Goal: Task Accomplishment & Management: Use online tool/utility

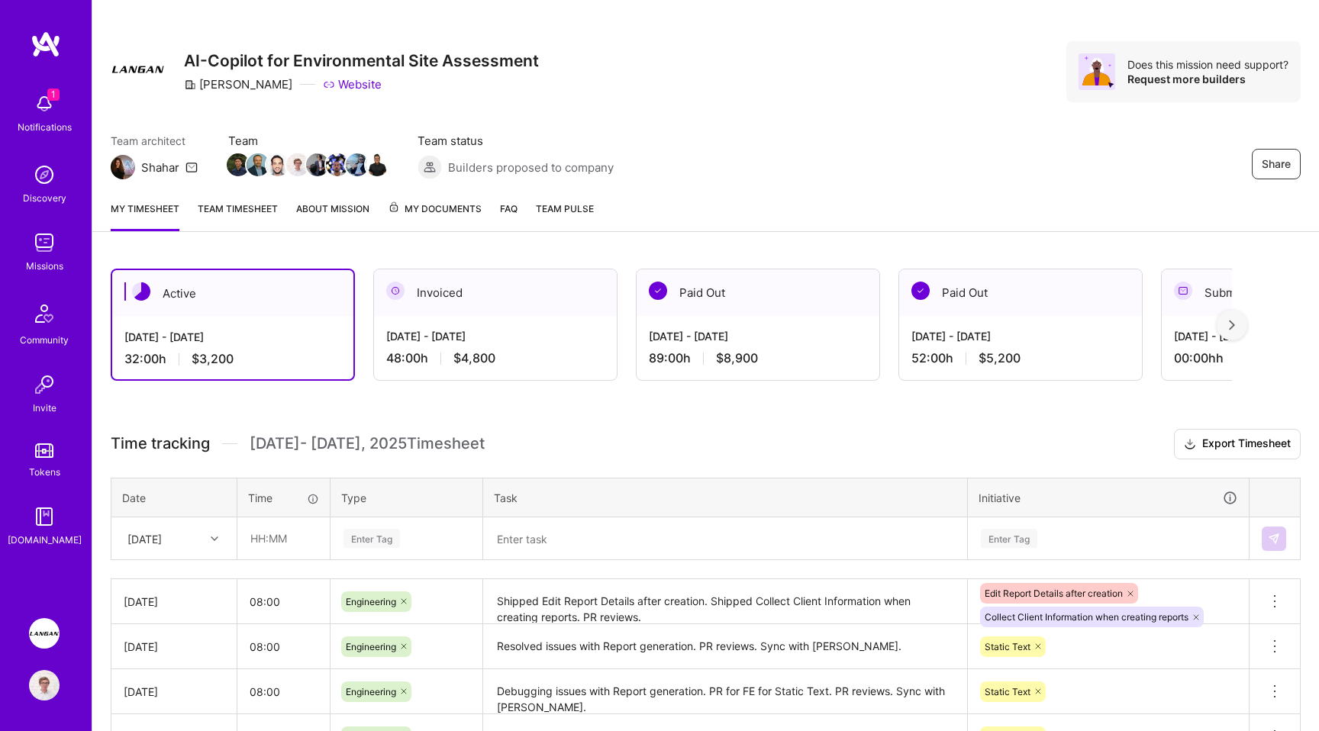
scroll to position [156, 0]
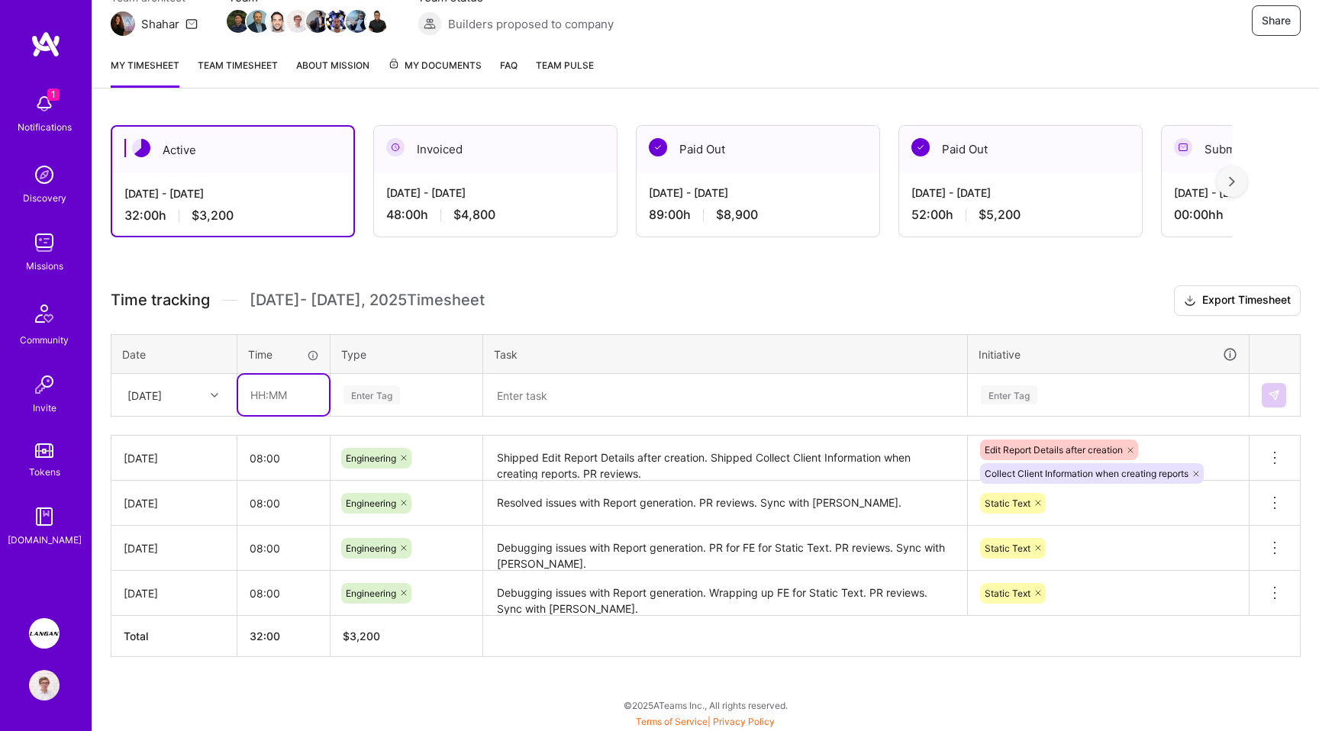
click at [280, 404] on input "text" at bounding box center [283, 395] width 91 height 40
type input "08:00"
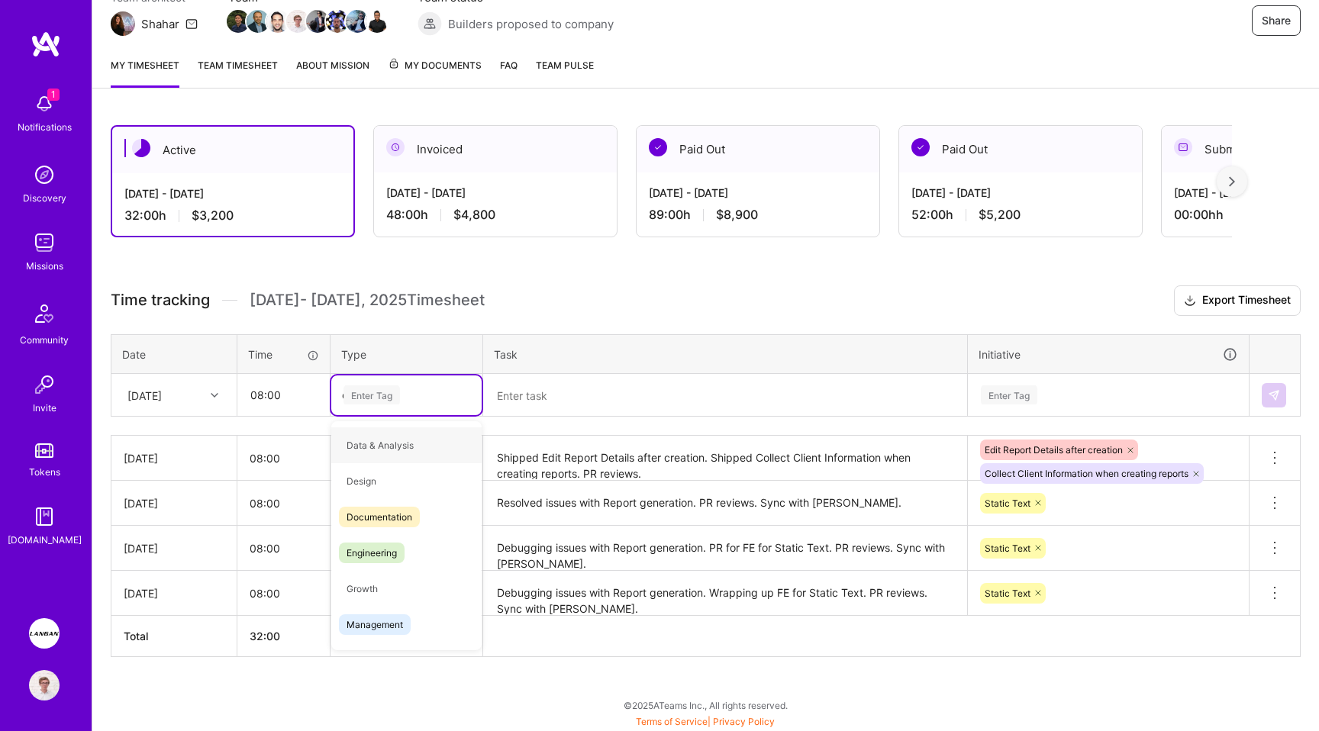
type input "en"
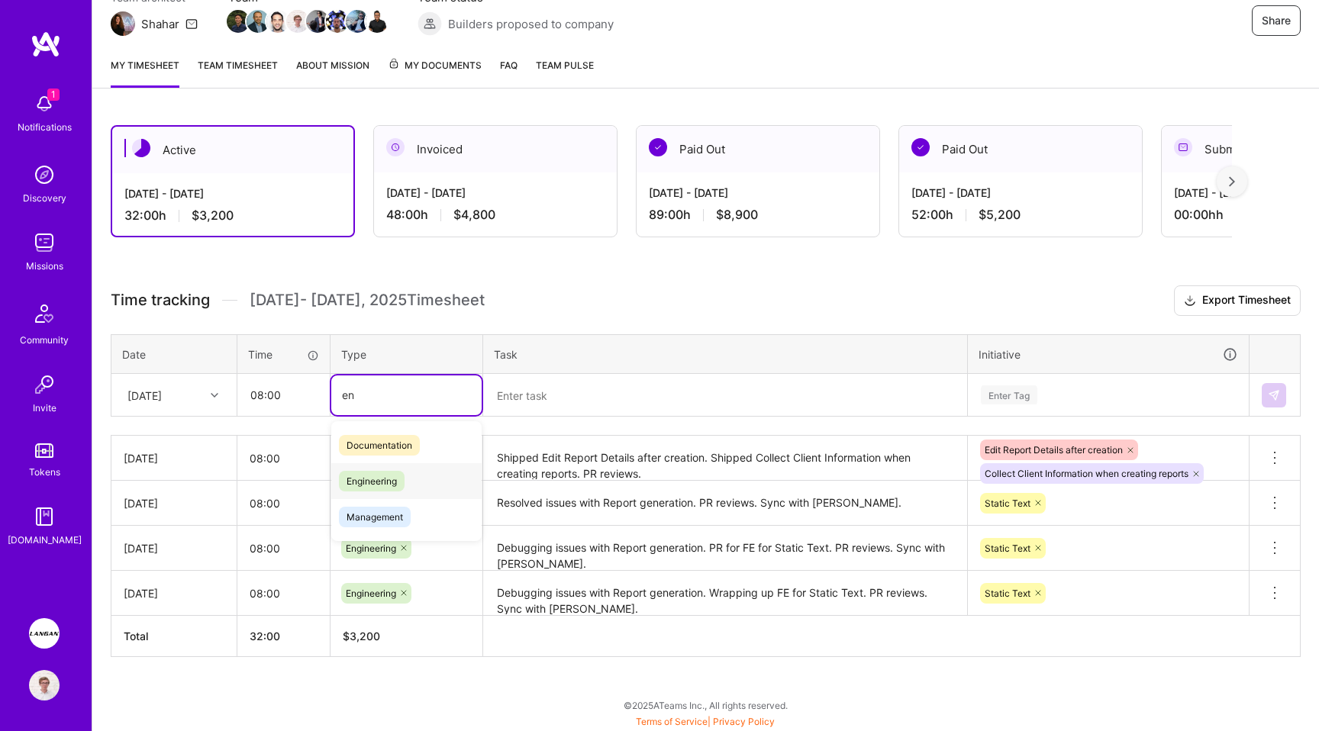
click at [392, 474] on span "Engineering" at bounding box center [372, 481] width 66 height 21
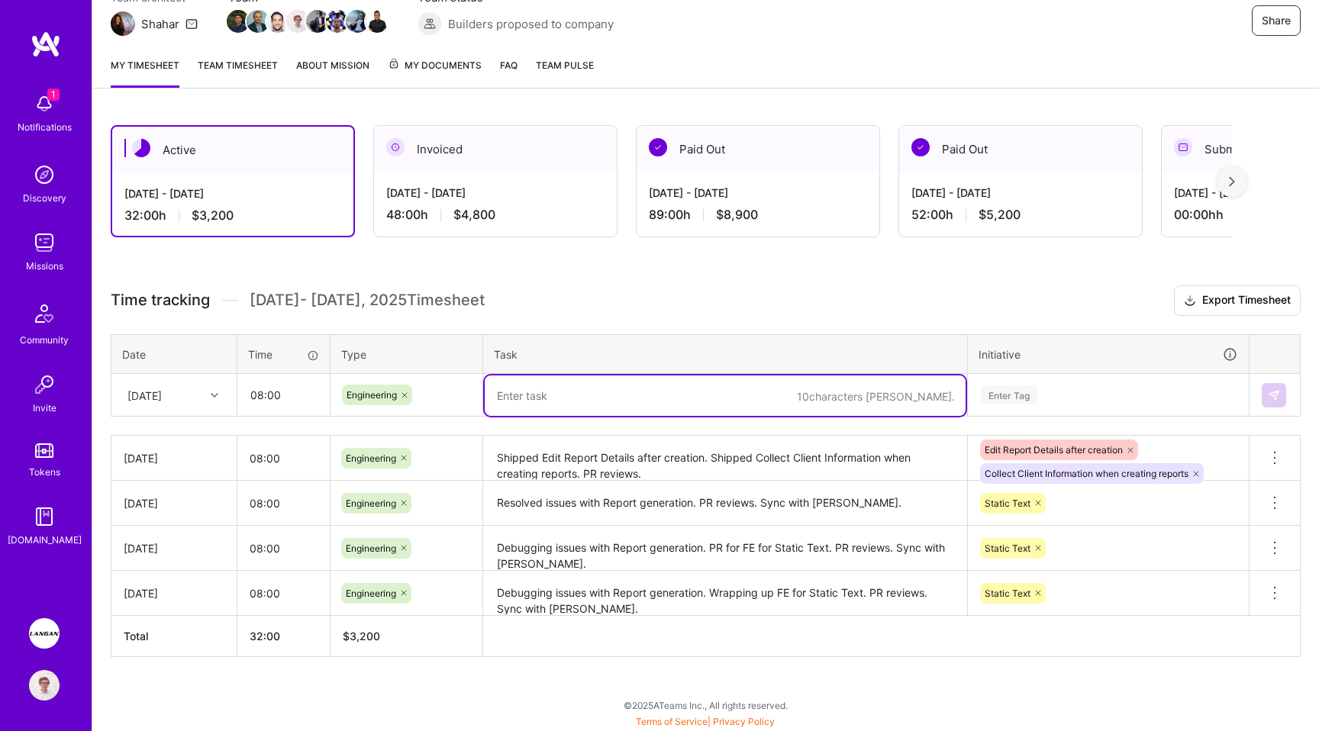
paste textarea "Developed hotkey functionality."
paste textarea "Researching and discussing how to handle passing different env variables into F…"
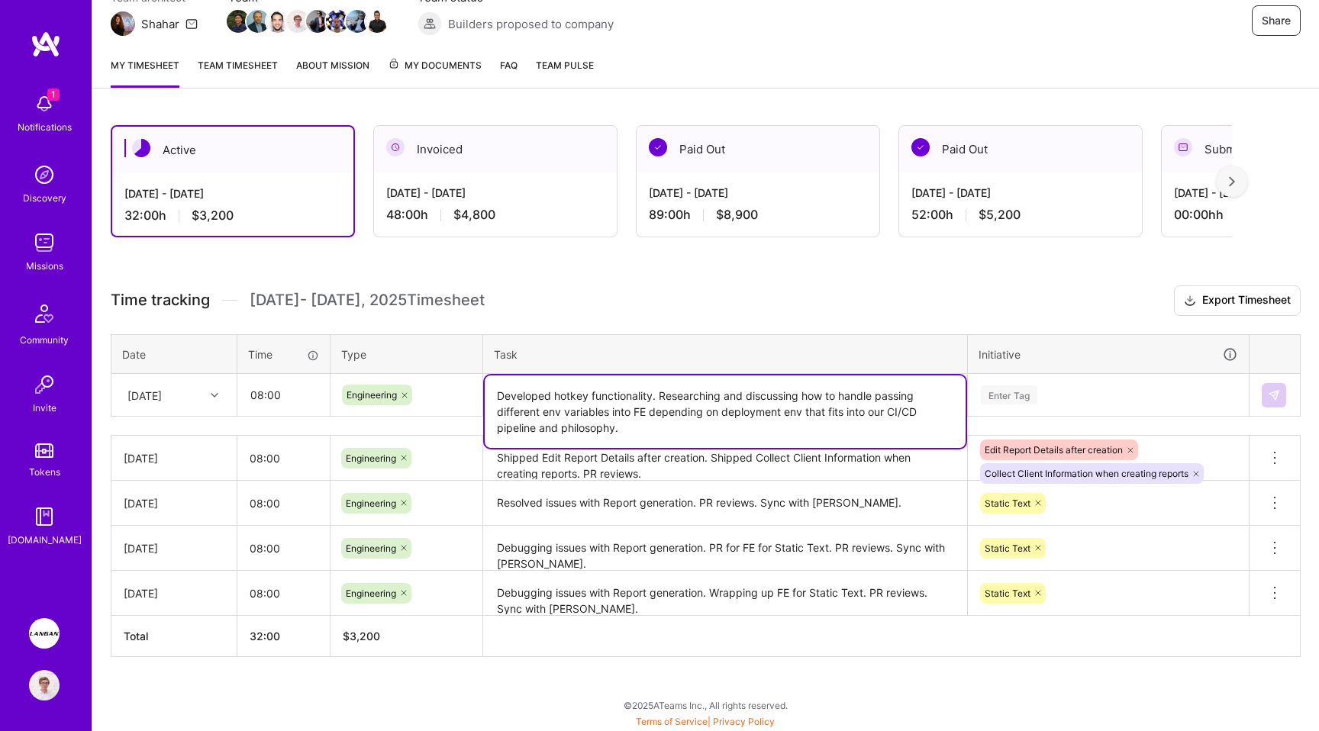
type textarea "Developed hotkey functionality. Researching and discussing how to handle passin…"
click at [1004, 392] on div "Enter Tag" at bounding box center [1009, 395] width 57 height 24
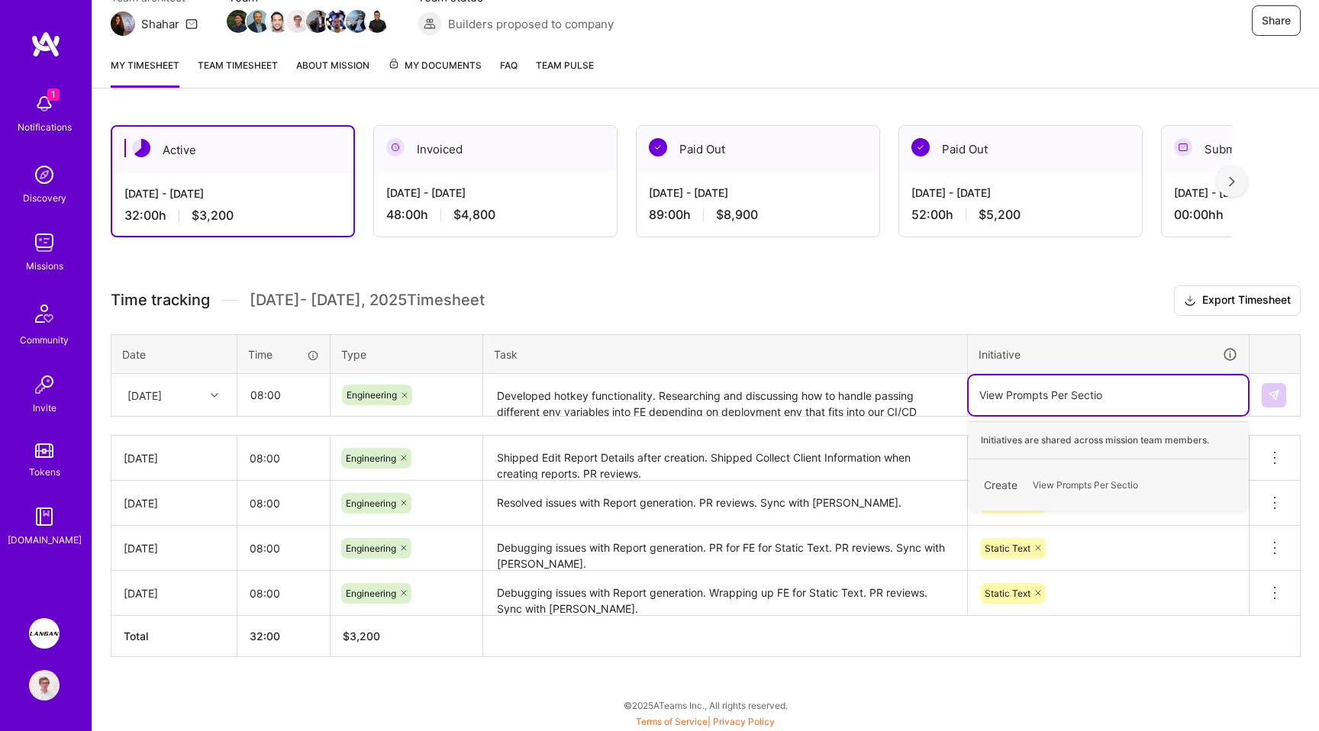
type input "View Prompts Per Section"
click at [1096, 488] on span "View Prompts Per Section" at bounding box center [1088, 485] width 126 height 21
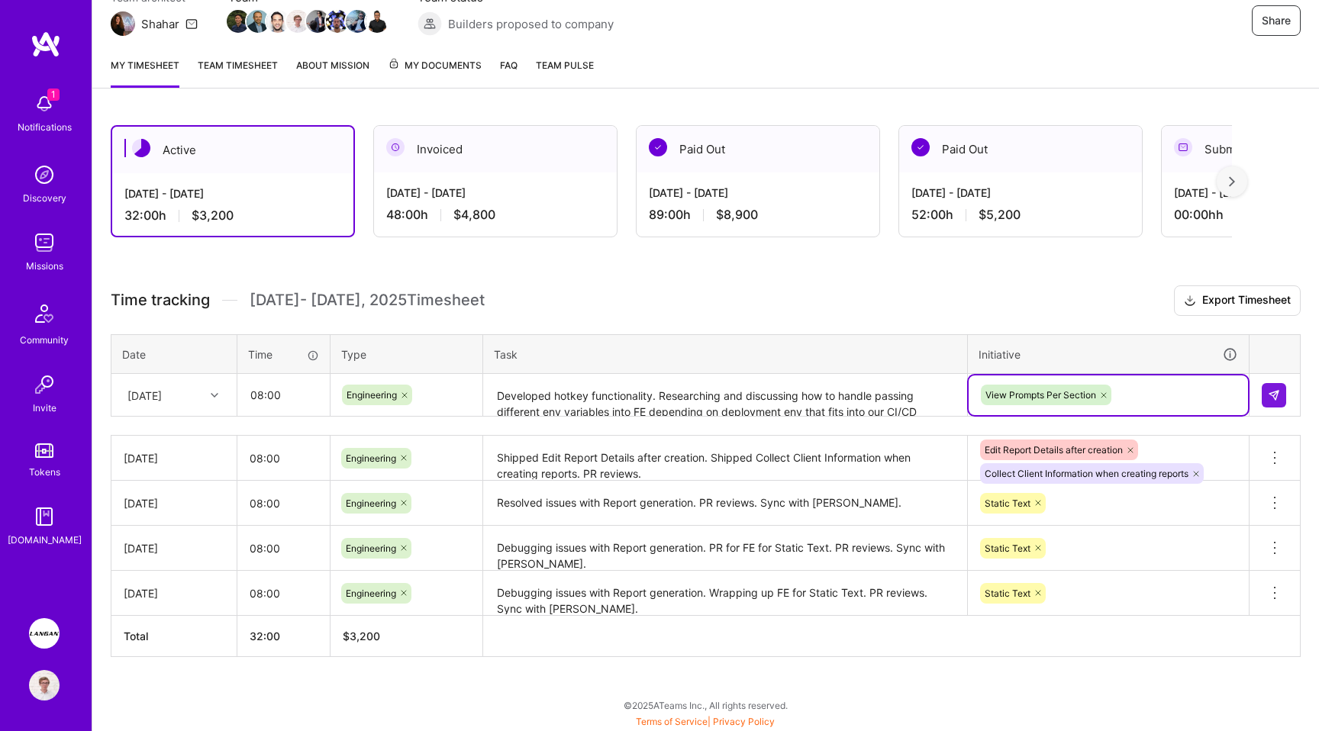
click at [1096, 309] on h3 "Time tracking [DATE] - [DATE] Timesheet Export Timesheet" at bounding box center [706, 301] width 1190 height 31
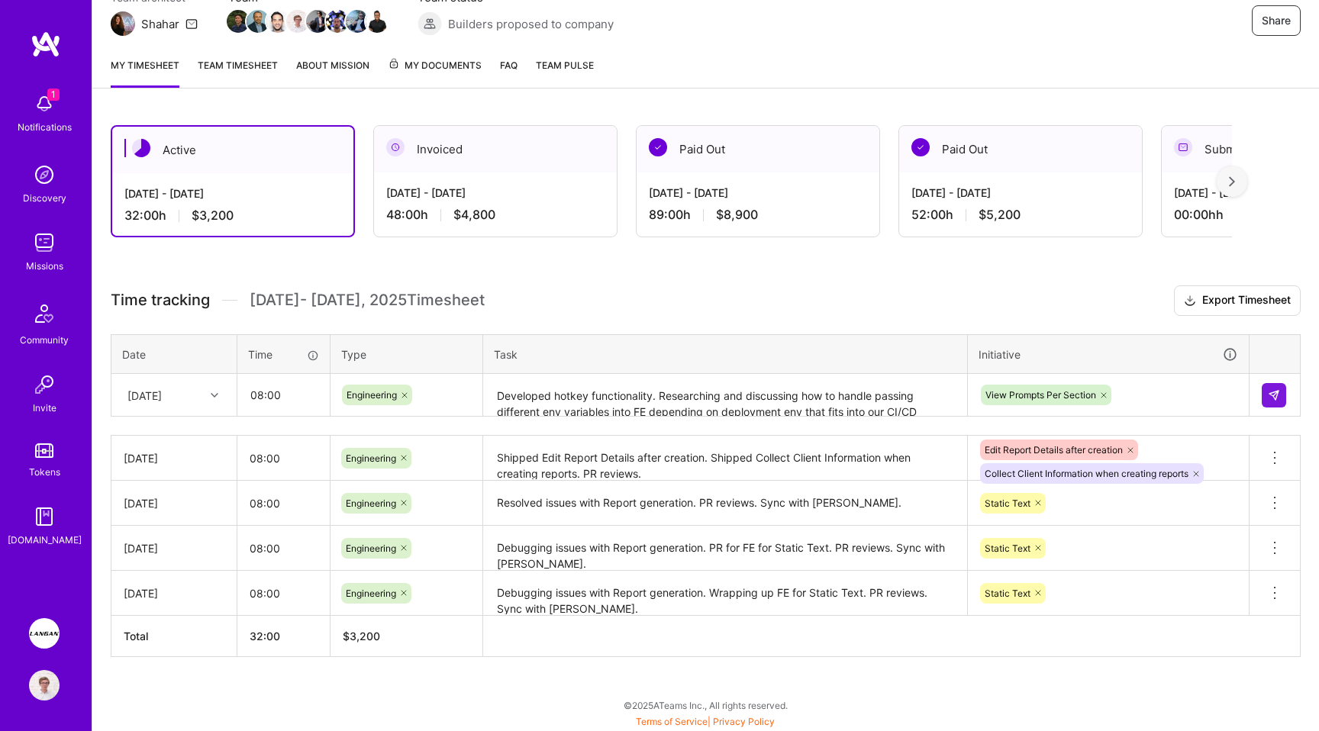
click at [1287, 398] on div at bounding box center [1275, 395] width 26 height 24
click at [1271, 396] on img at bounding box center [1274, 395] width 12 height 12
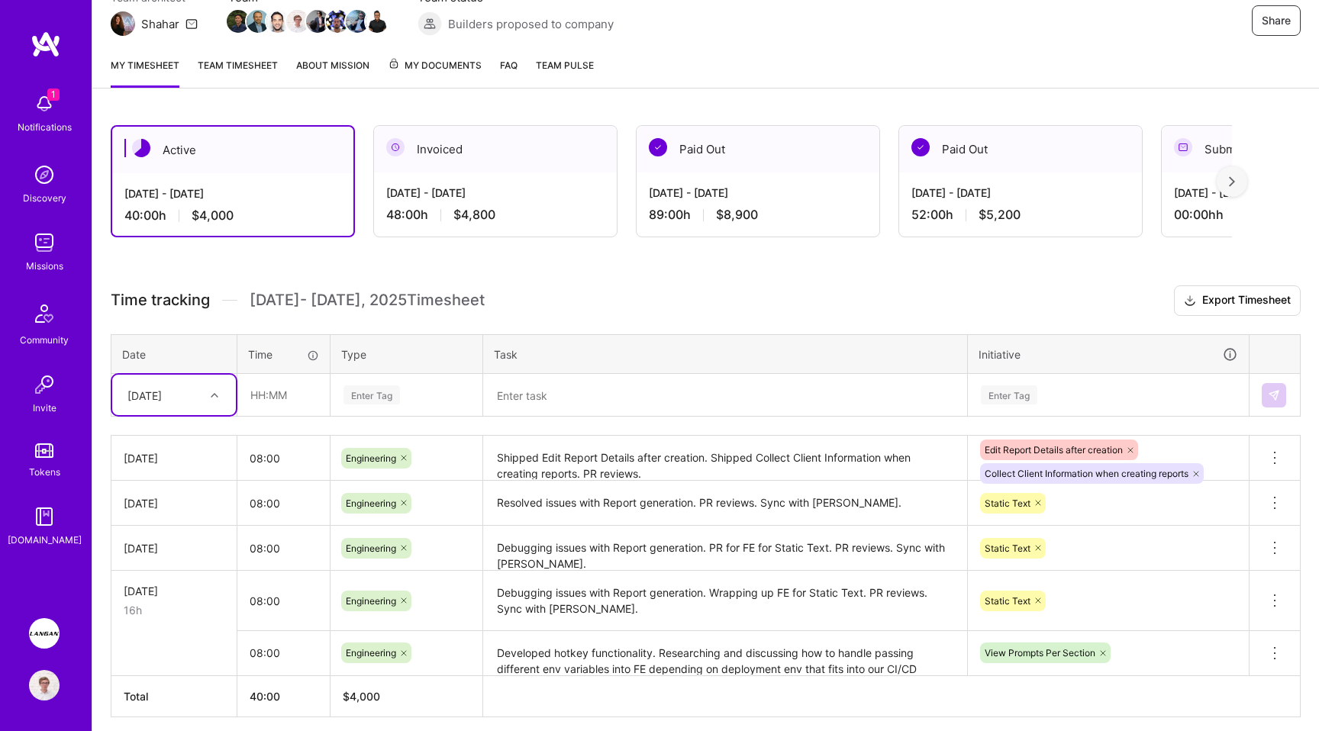
click at [666, 296] on h3 "Time tracking [DATE] - [DATE] Timesheet Export Timesheet" at bounding box center [706, 301] width 1190 height 31
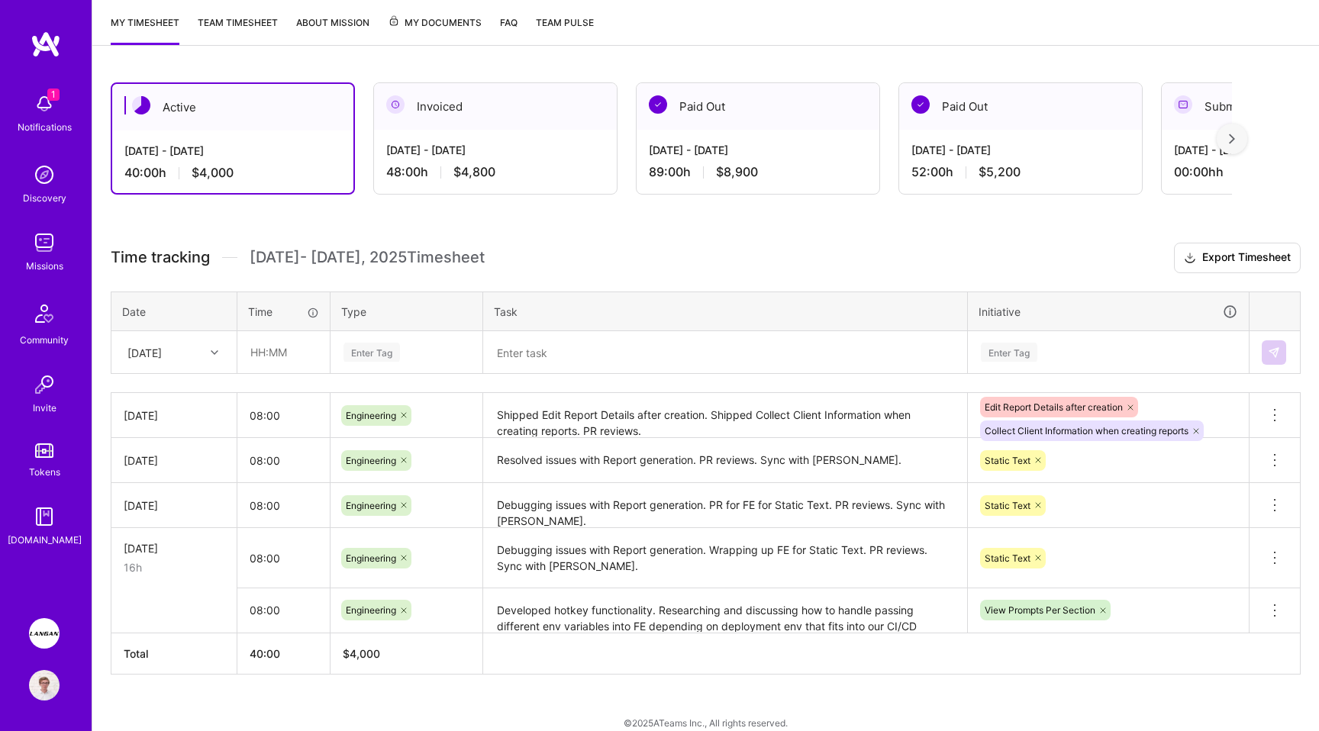
scroll to position [216, 0]
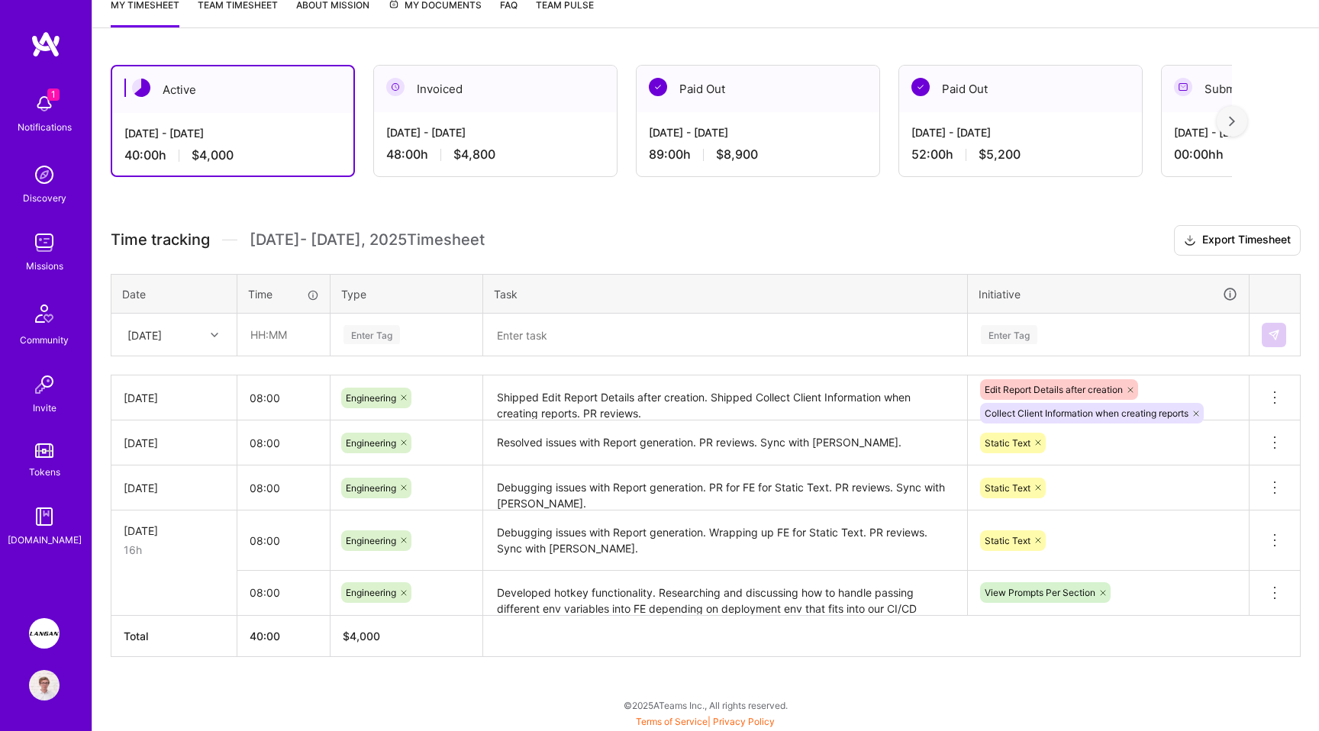
click at [180, 390] on div "[DATE]" at bounding box center [174, 398] width 101 height 16
click at [575, 605] on textarea "Developed hotkey functionality. Researching and discussing how to handle passin…" at bounding box center [725, 594] width 481 height 42
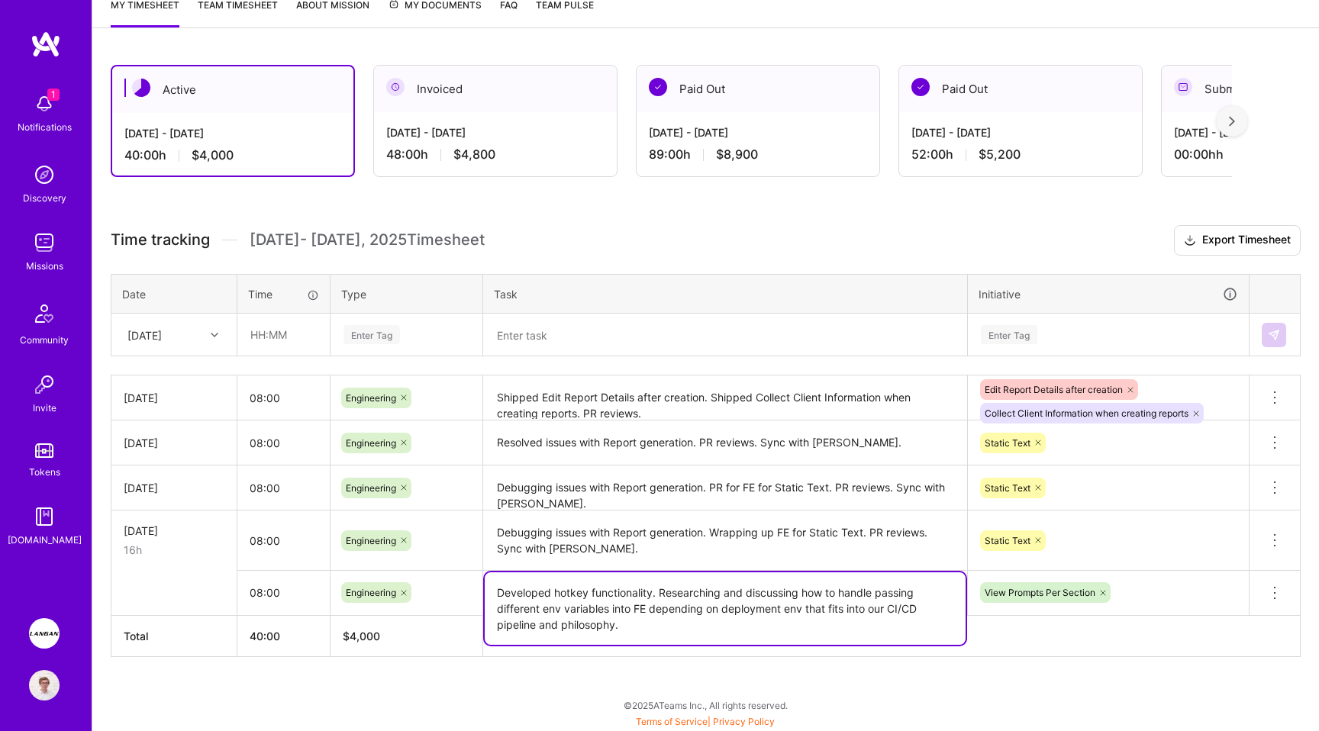
click at [575, 605] on textarea "Developed hotkey functionality. Researching and discussing how to handle passin…" at bounding box center [725, 609] width 481 height 73
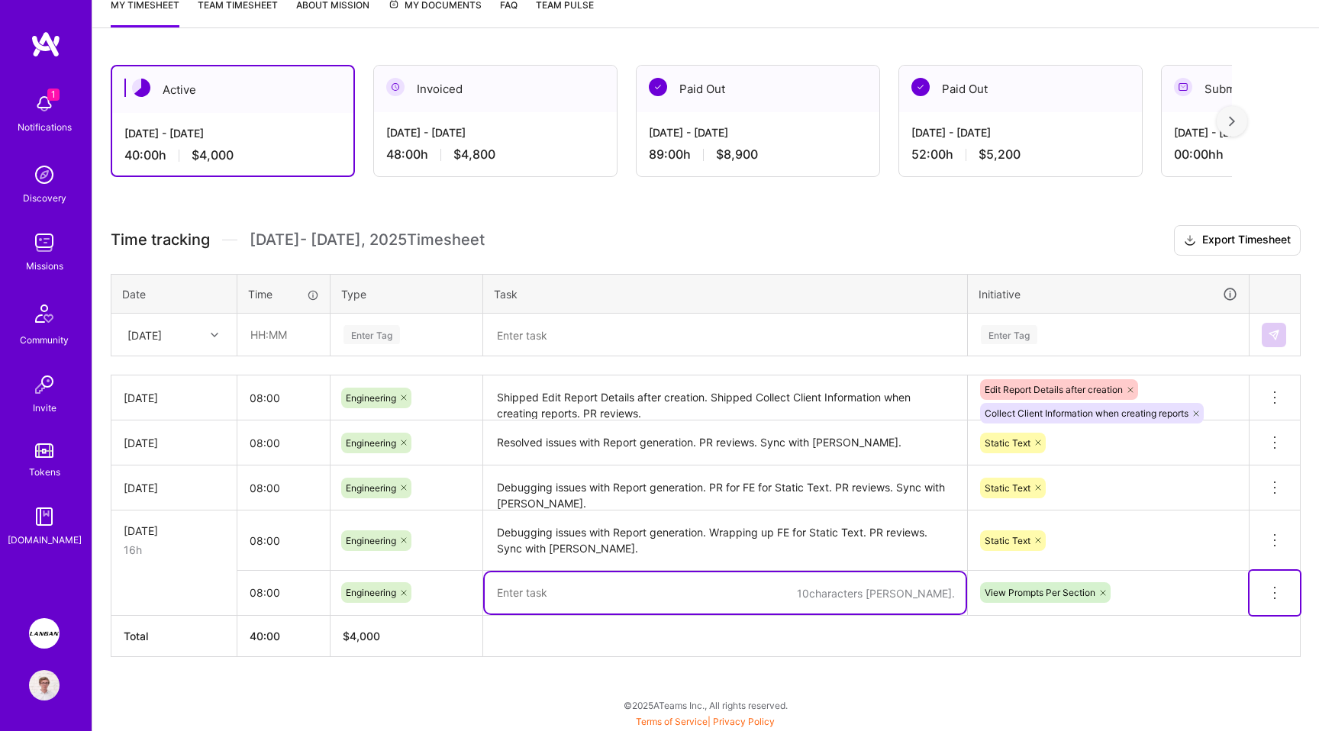
click at [1271, 593] on icon at bounding box center [1275, 593] width 18 height 18
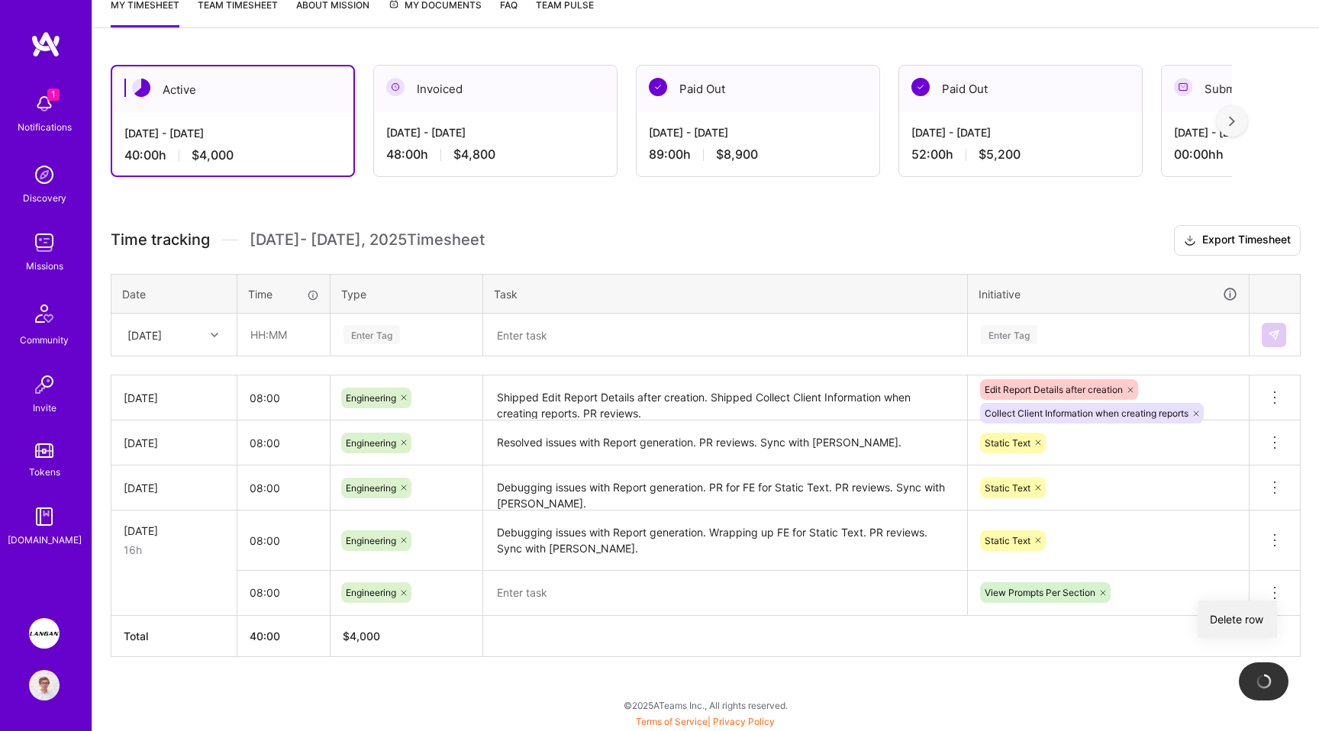
click at [1251, 611] on button "Delete row" at bounding box center [1237, 619] width 79 height 37
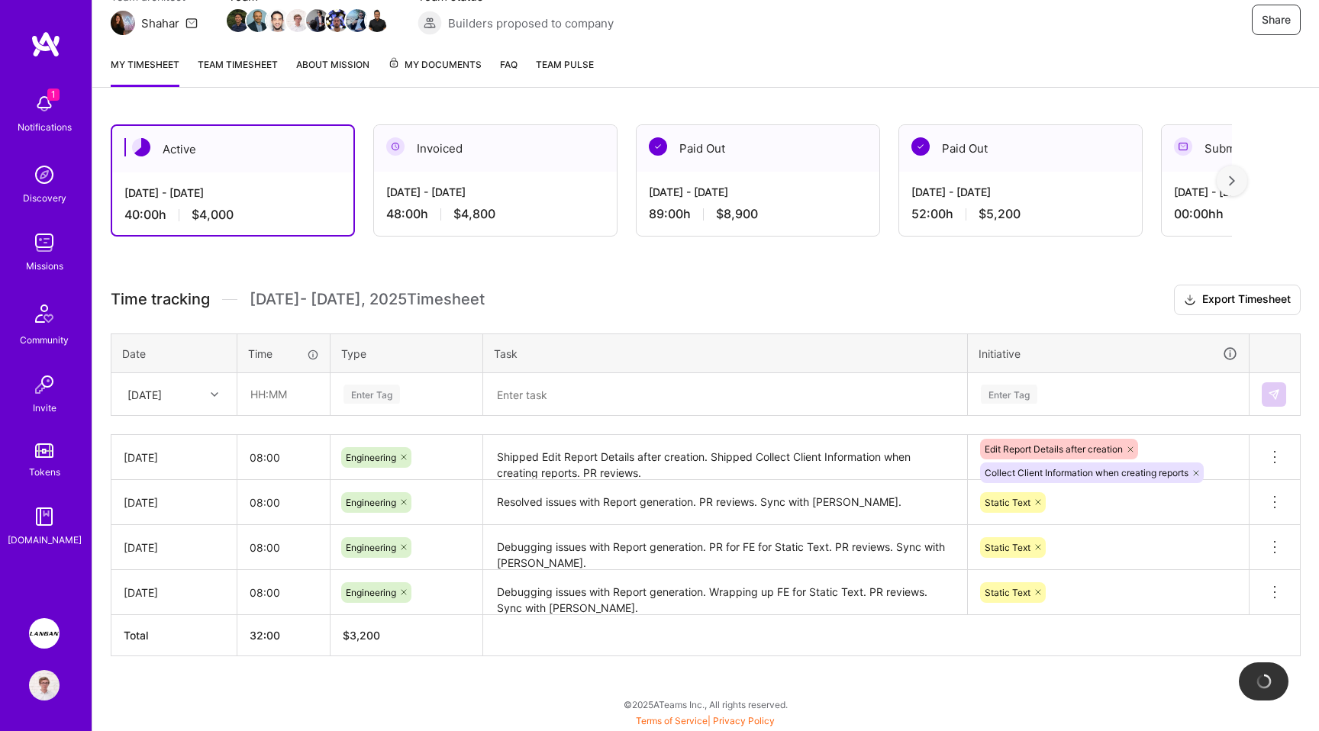
scroll to position [156, 0]
click at [162, 387] on div "[DATE]" at bounding box center [145, 395] width 34 height 16
click at [176, 571] on div "[DATE]" at bounding box center [174, 580] width 124 height 28
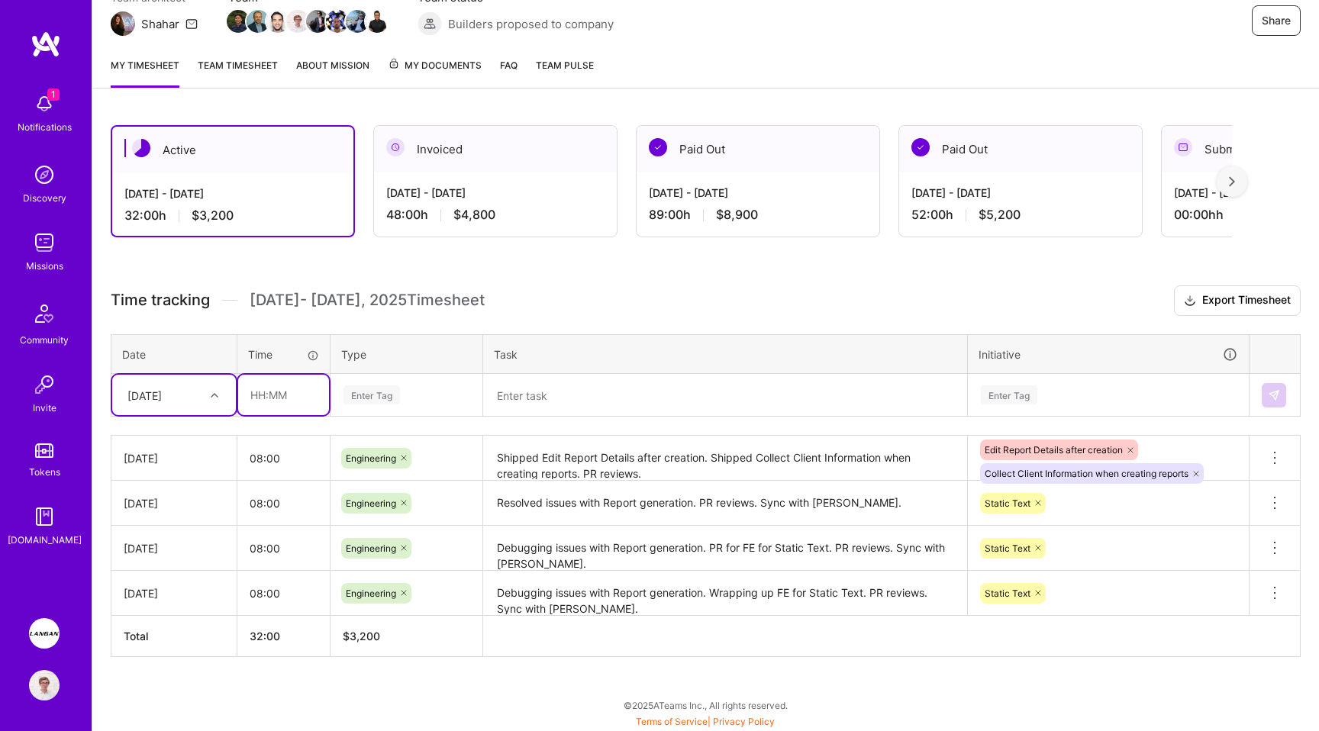
click at [258, 406] on input "text" at bounding box center [283, 395] width 91 height 40
click at [173, 405] on div "[DATE]" at bounding box center [162, 395] width 85 height 25
click at [267, 391] on input "text" at bounding box center [283, 395] width 91 height 40
type input "08:00"
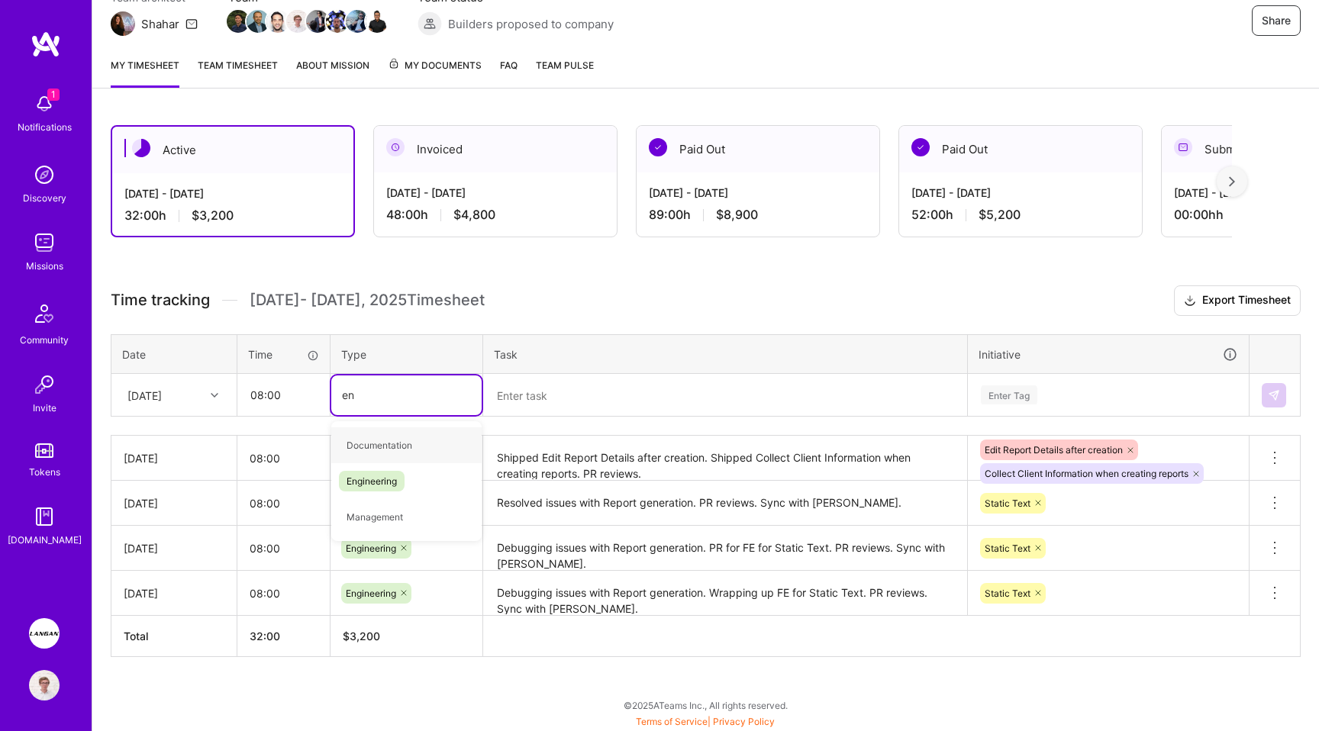
type input "eng"
click at [363, 444] on span "Engineering" at bounding box center [372, 445] width 66 height 21
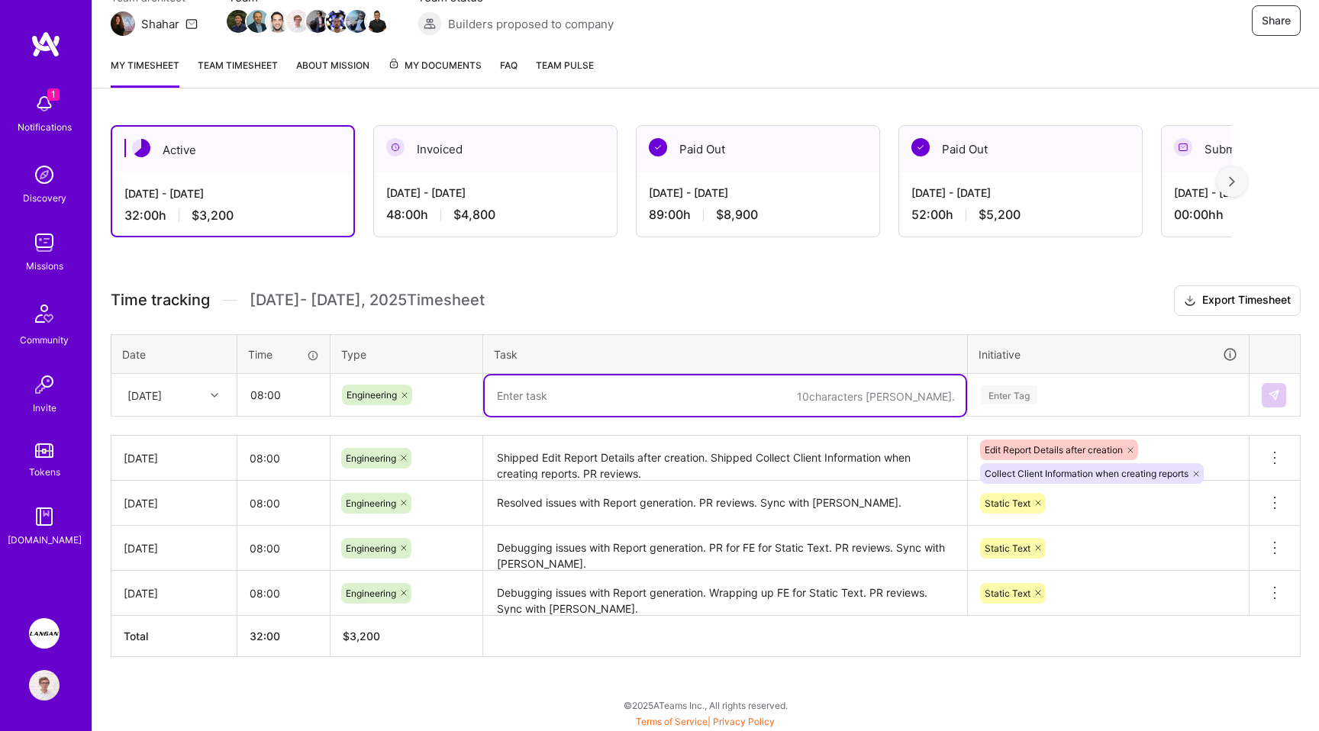
paste textarea "Developed hotkey functionality. Researching and discussing how to handle passin…"
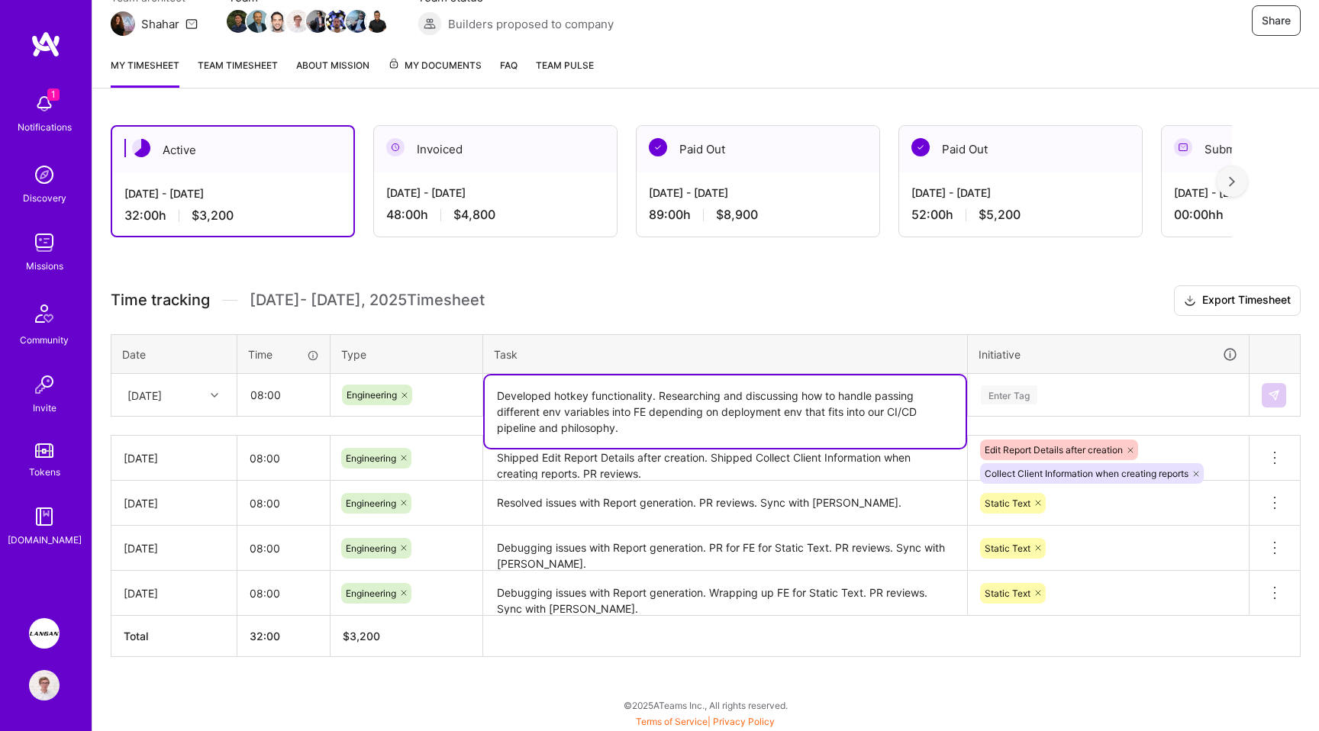
type textarea "Developed hotkey functionality. Researching and discussing how to handle passin…"
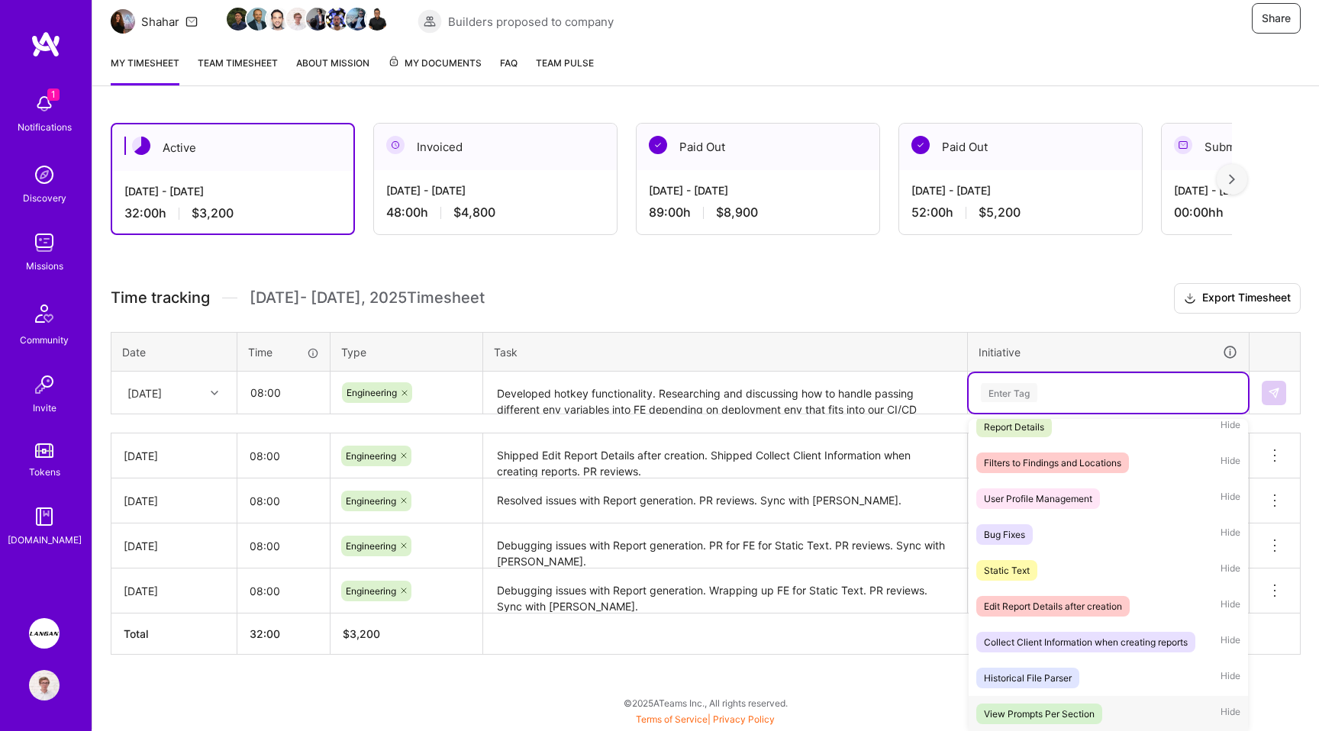
click at [1048, 709] on div "View Prompts Per Section" at bounding box center [1039, 714] width 111 height 16
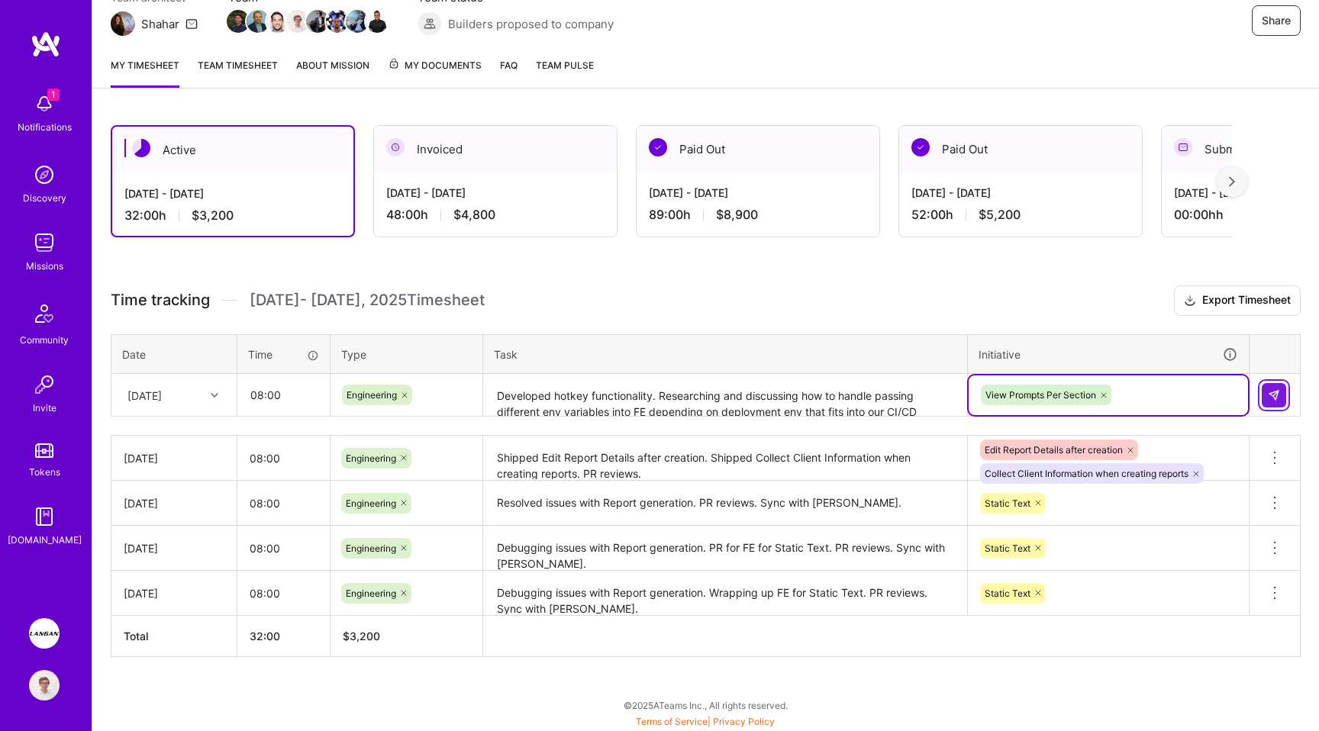
click at [1285, 386] on button at bounding box center [1274, 395] width 24 height 24
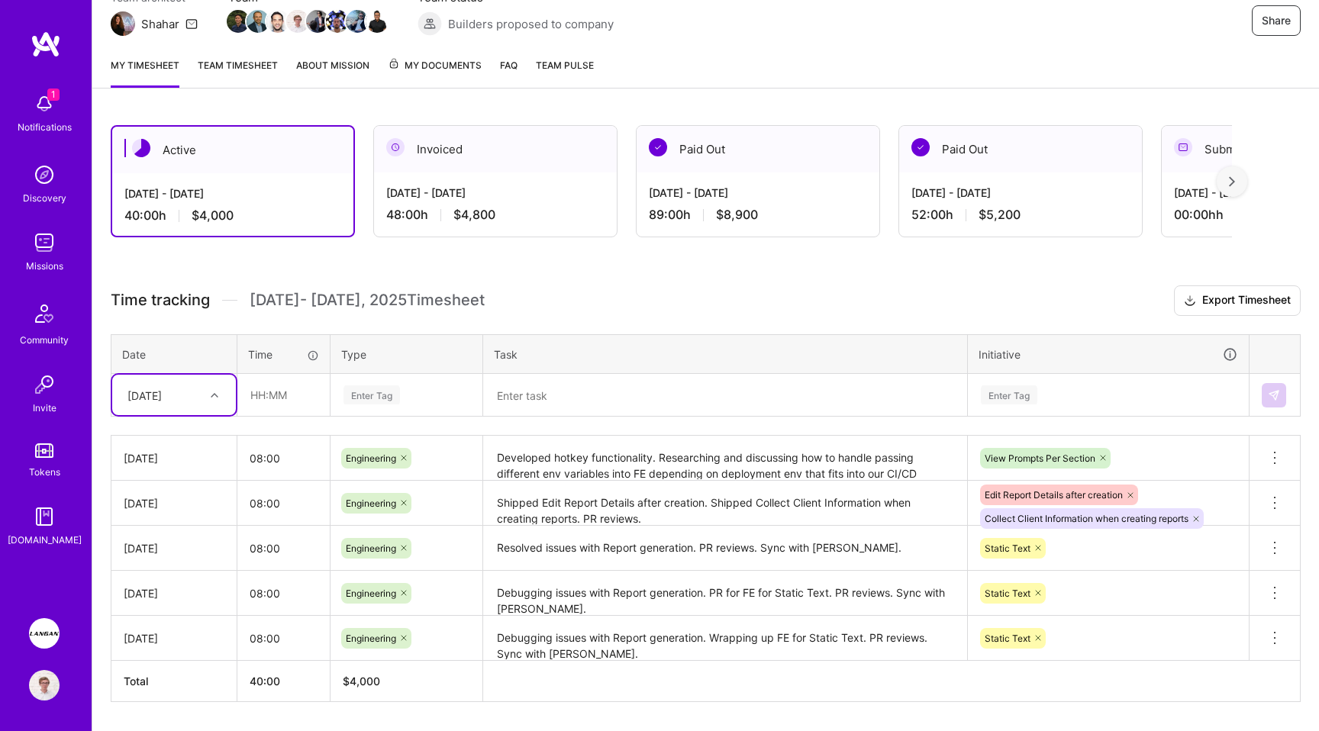
click at [1096, 400] on div "Enter Tag" at bounding box center [1109, 395] width 258 height 19
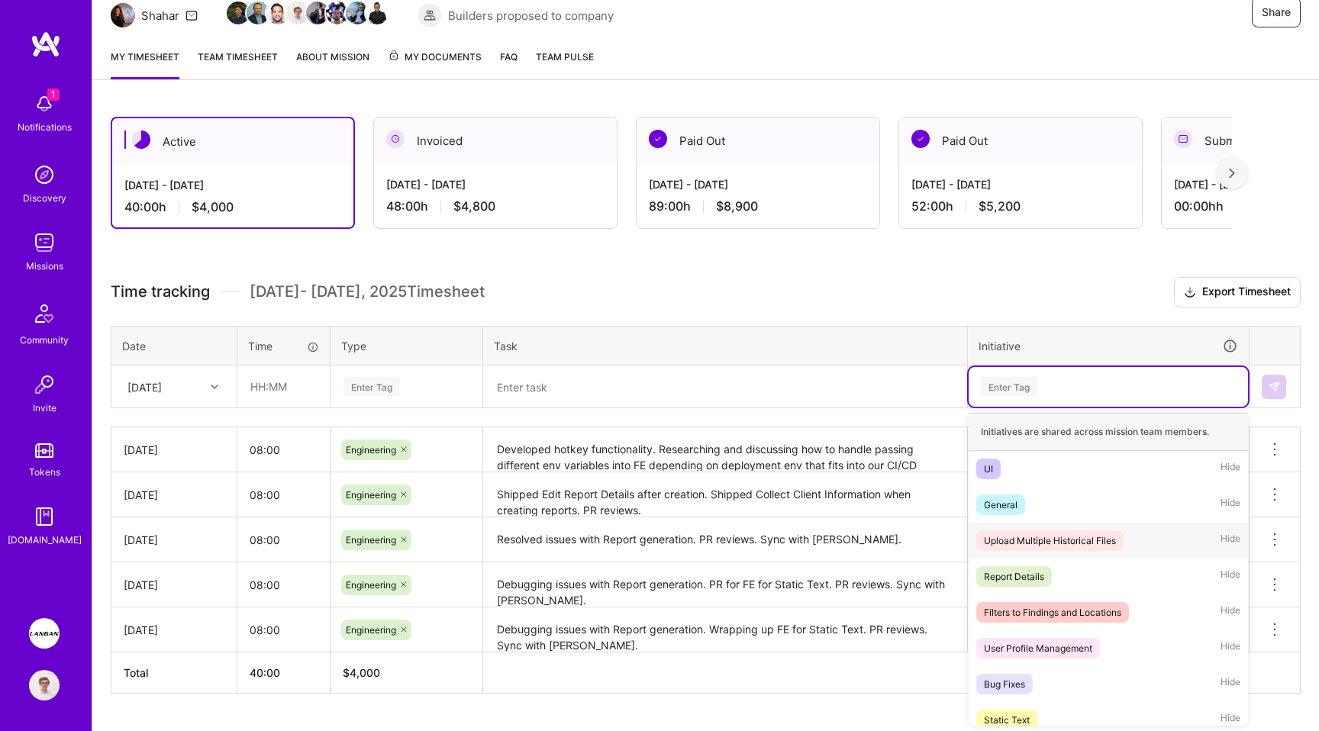
scroll to position [32, 0]
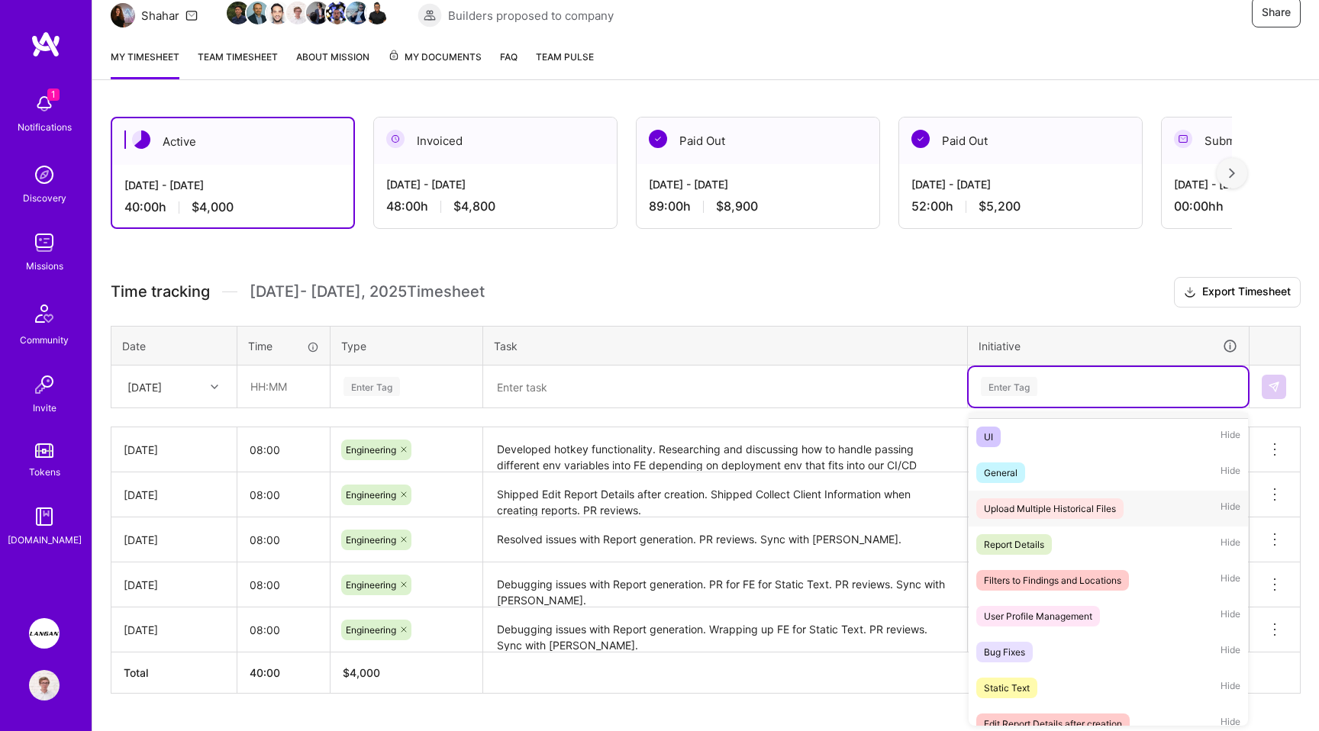
click at [1229, 509] on span "Hide" at bounding box center [1231, 509] width 20 height 21
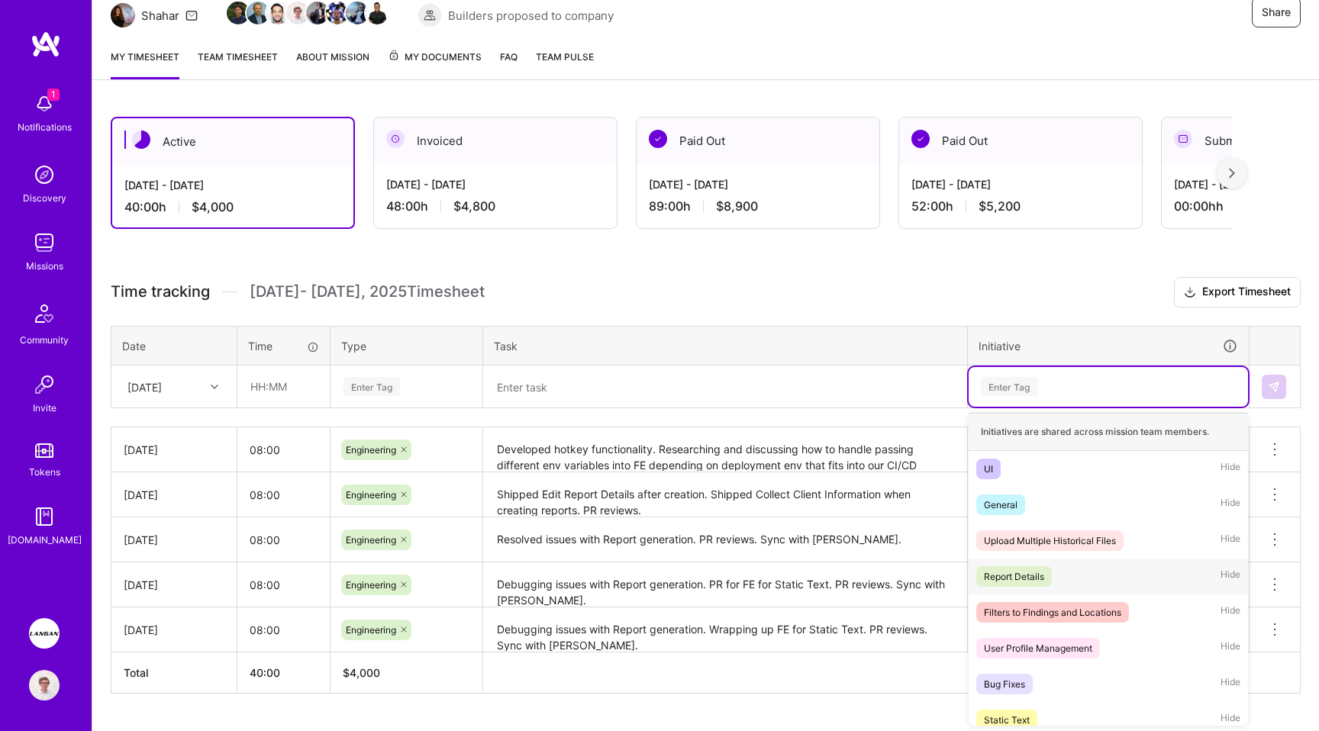
click at [1232, 574] on span "Hide" at bounding box center [1231, 577] width 20 height 21
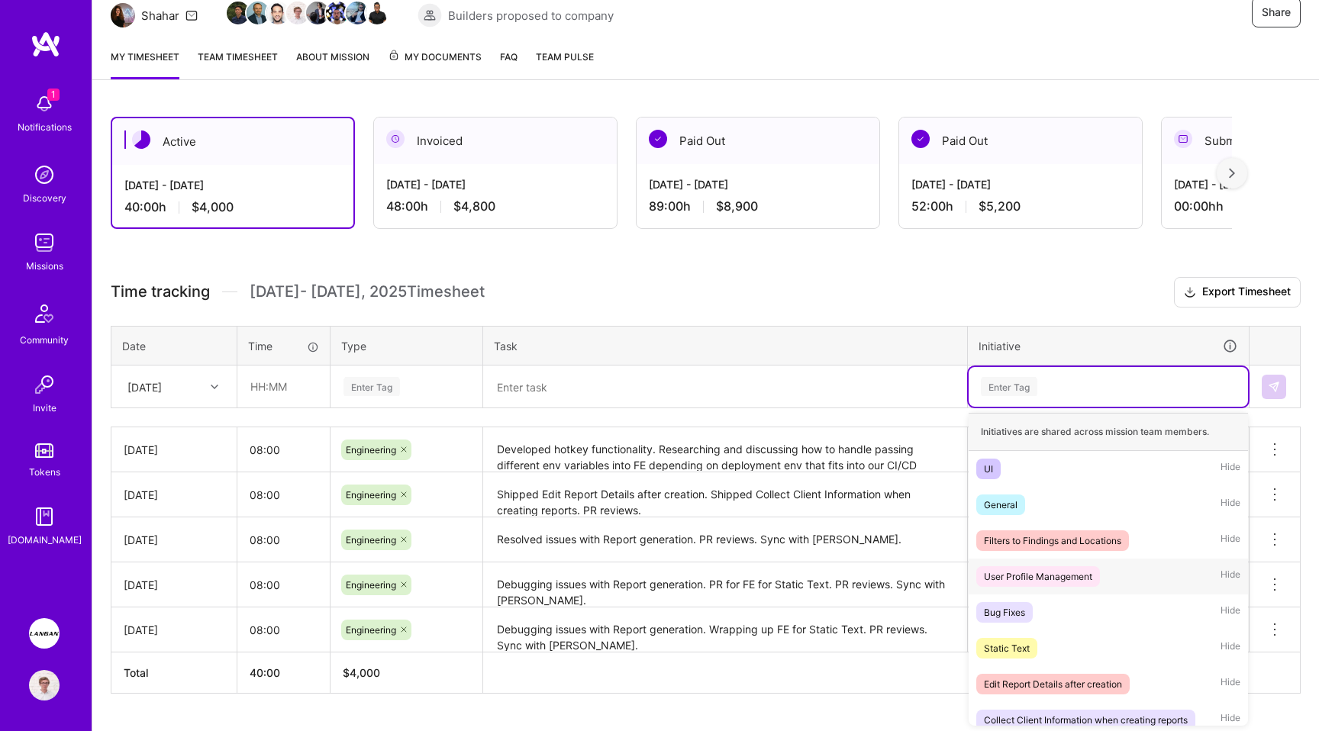
click at [1231, 580] on span "Hide" at bounding box center [1231, 577] width 20 height 21
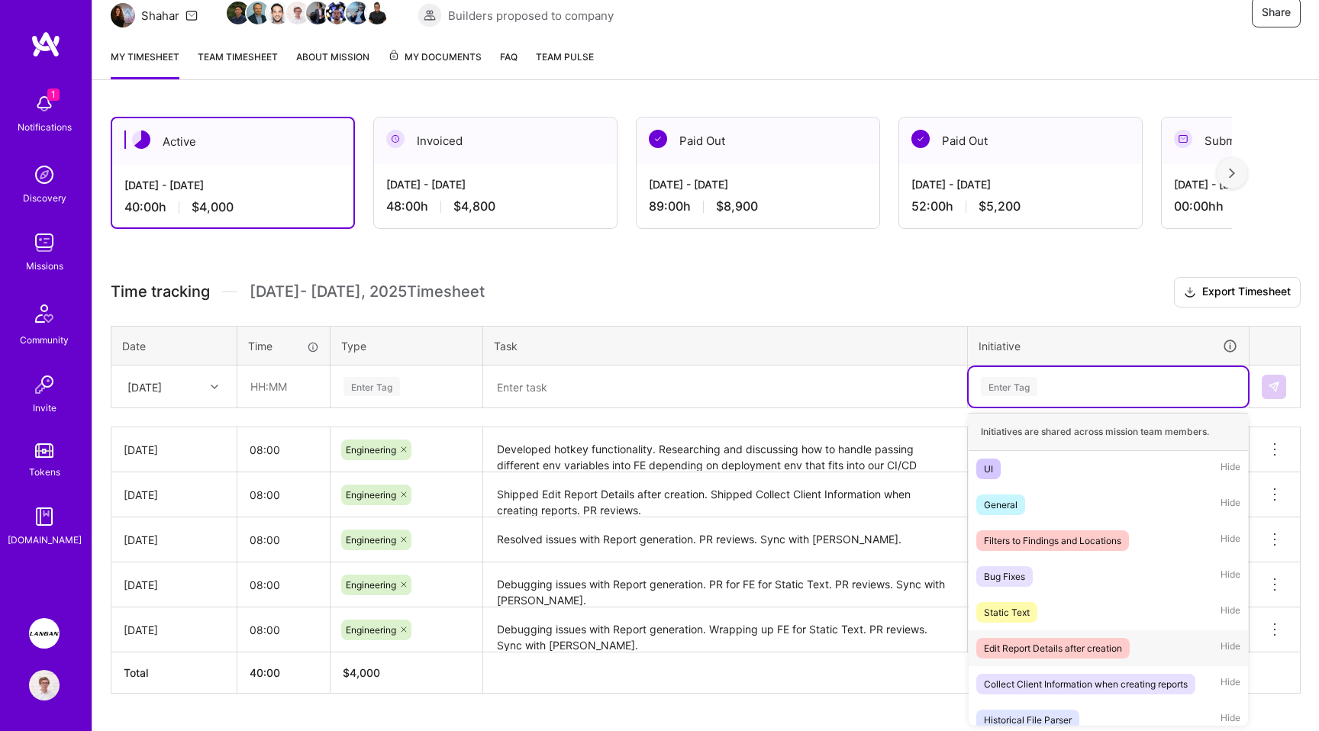
scroll to position [48, 0]
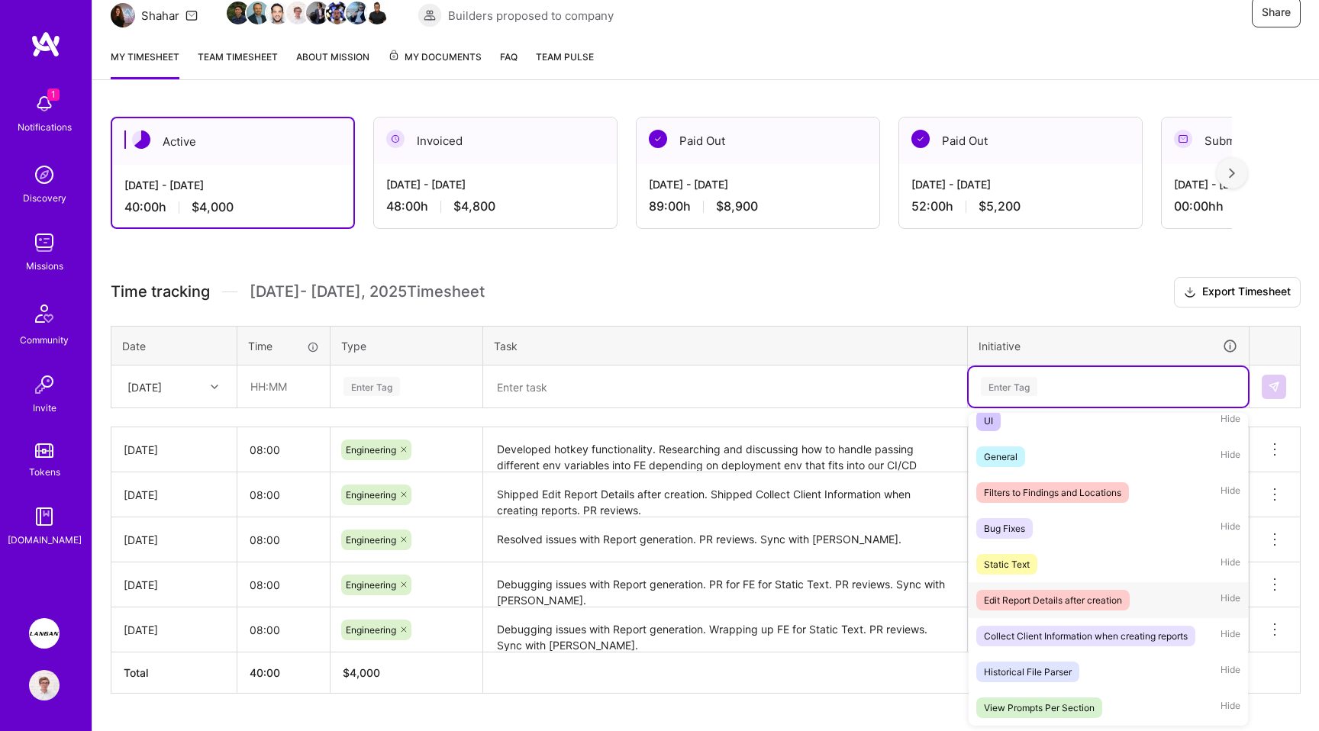
click at [1225, 596] on span "Hide" at bounding box center [1231, 600] width 20 height 21
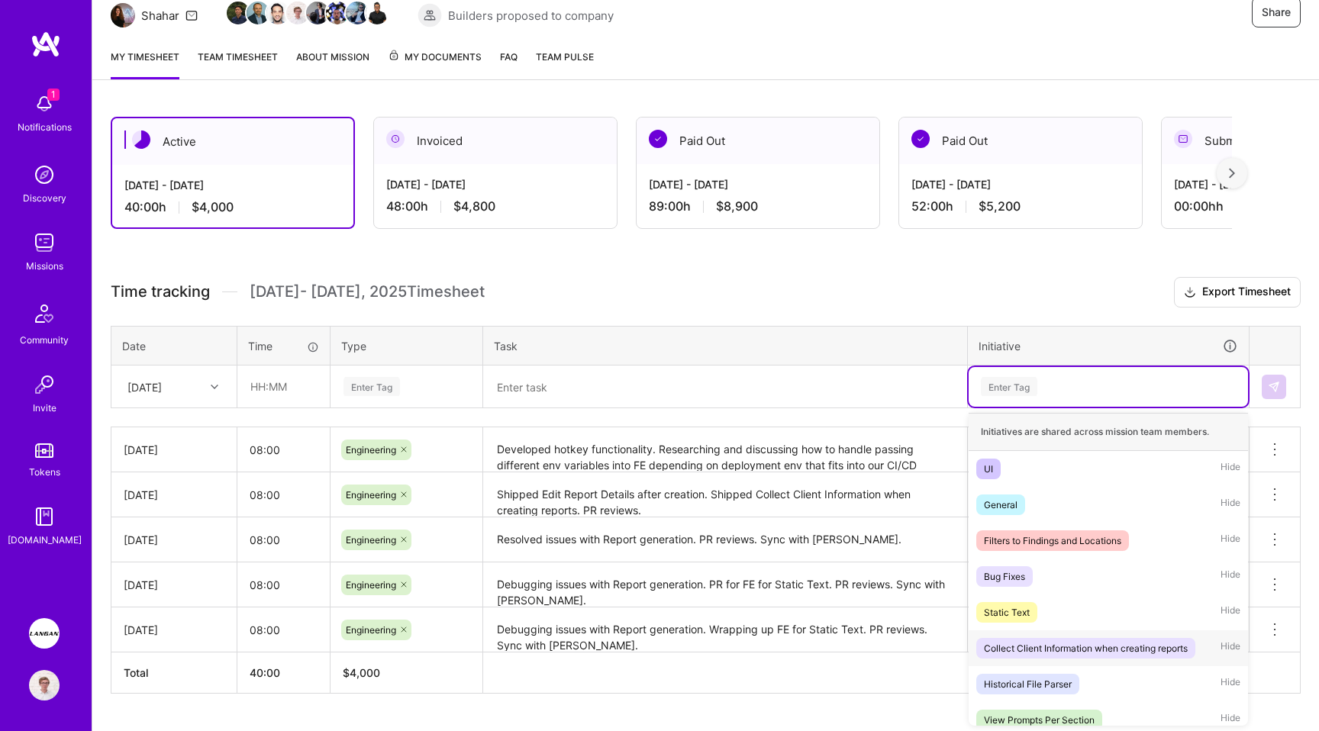
click at [1231, 644] on span "Hide" at bounding box center [1231, 648] width 20 height 21
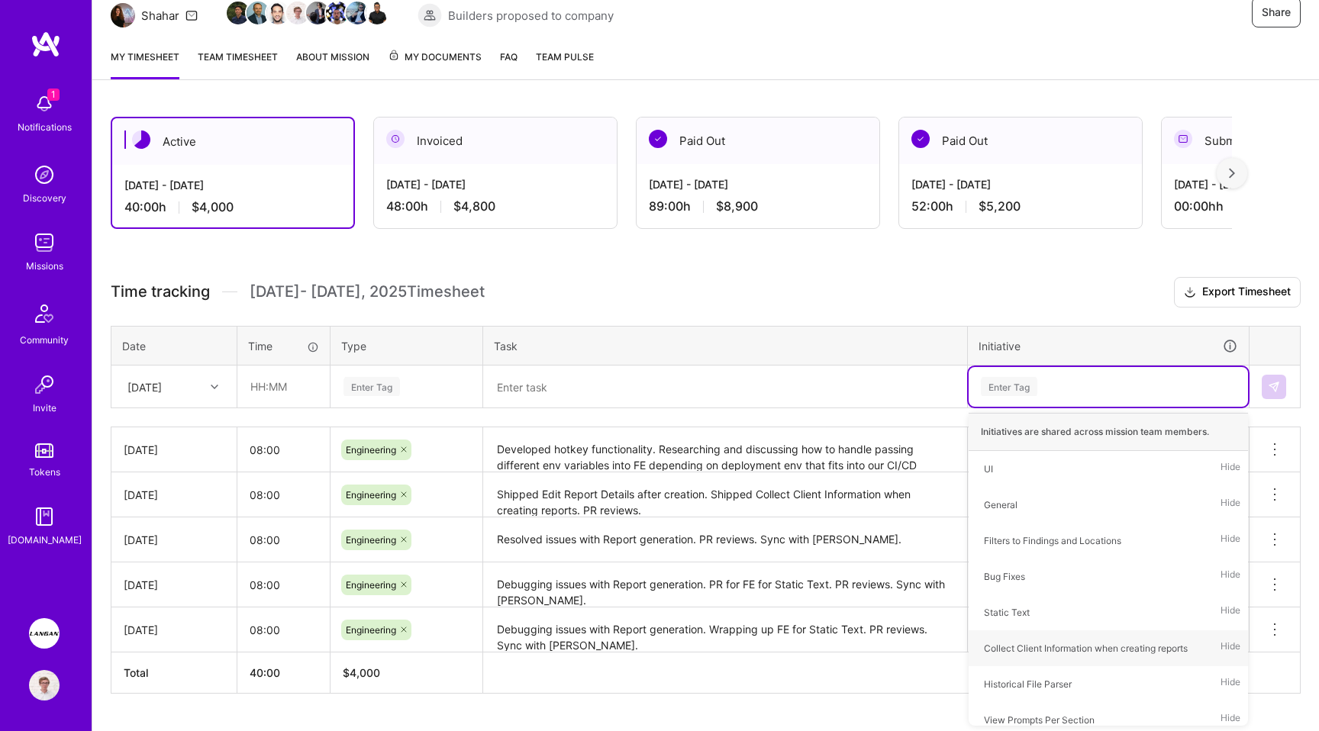
scroll to position [0, 0]
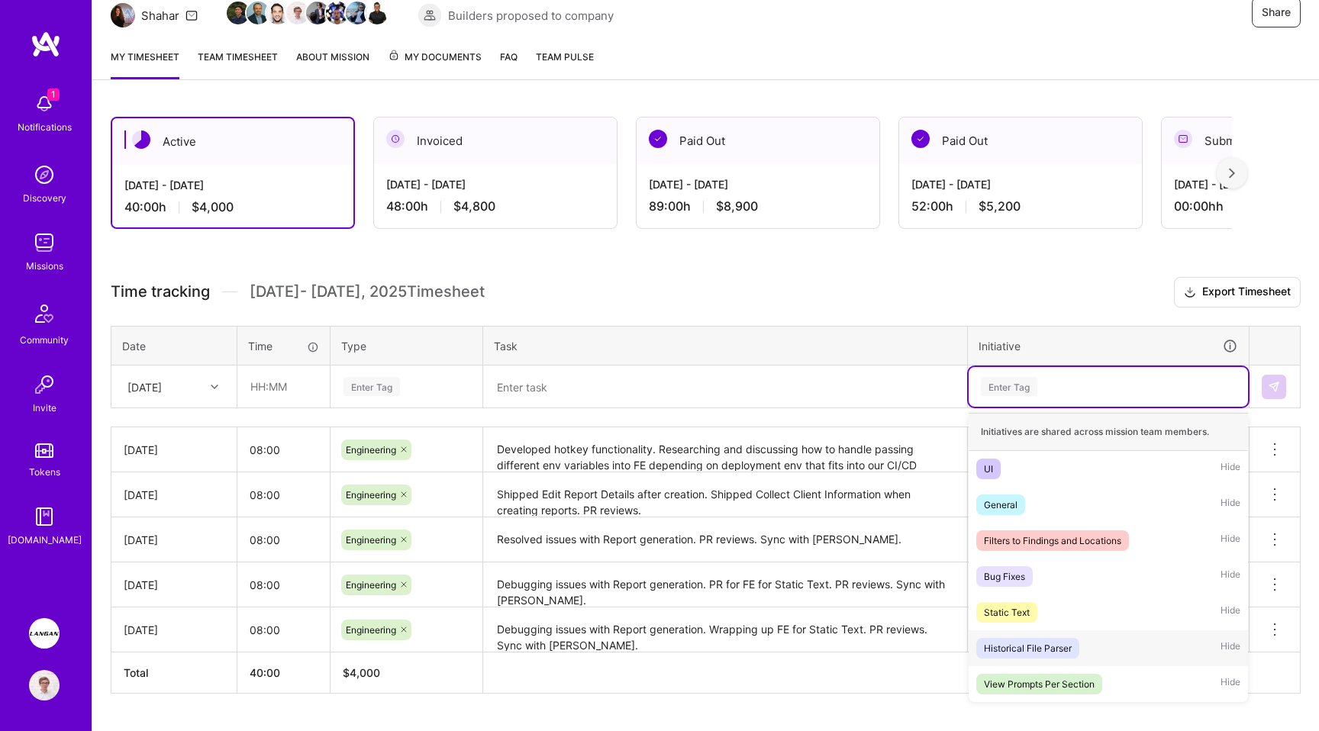
click at [1233, 643] on span "Hide" at bounding box center [1231, 648] width 20 height 21
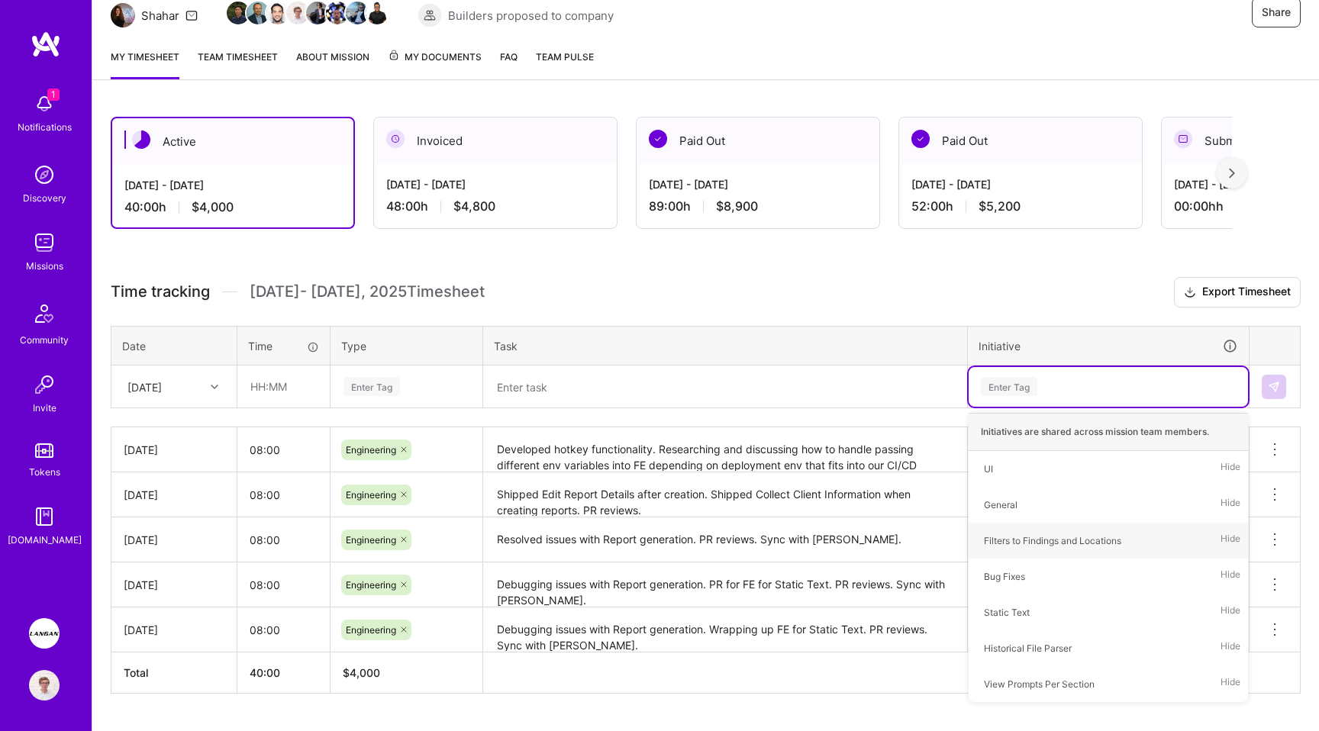
click at [747, 281] on h3 "Time tracking [DATE] - [DATE] Timesheet Export Timesheet" at bounding box center [706, 292] width 1190 height 31
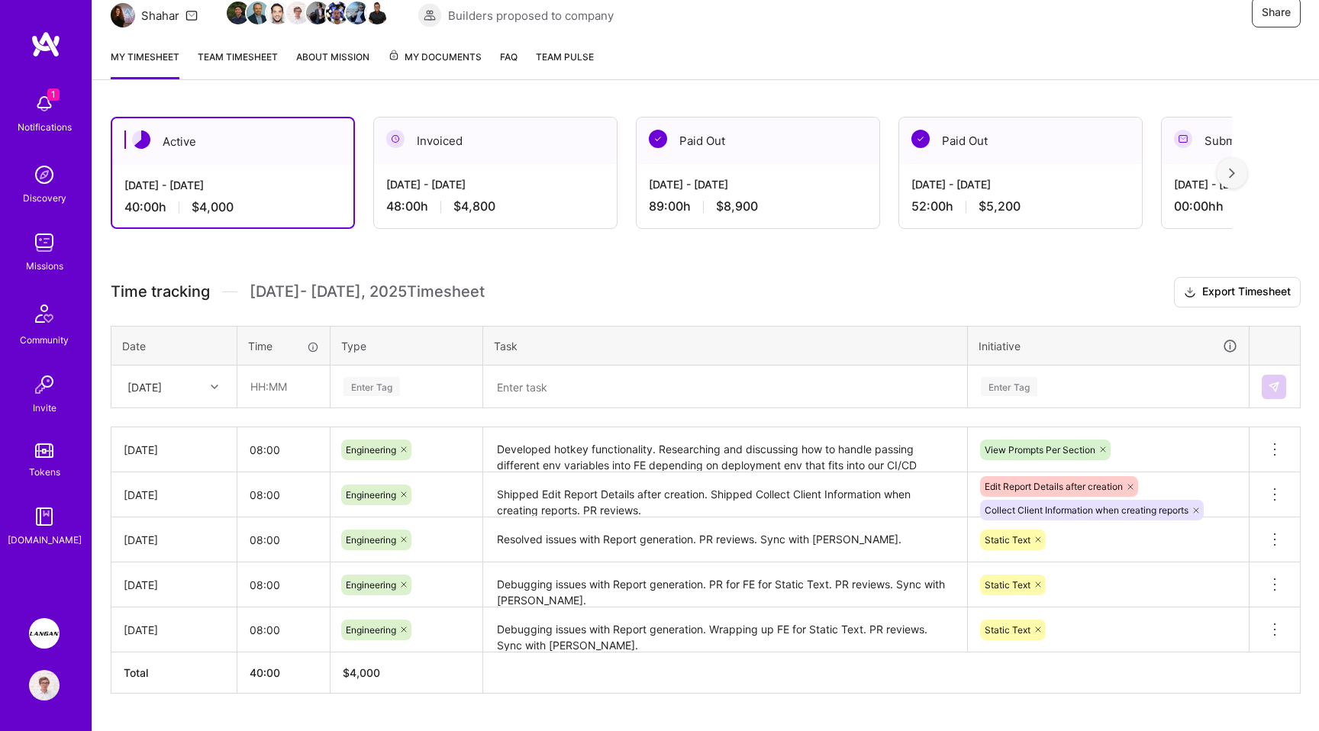
click at [39, 37] on img at bounding box center [46, 44] width 31 height 27
